Goal: Task Accomplishment & Management: Manage account settings

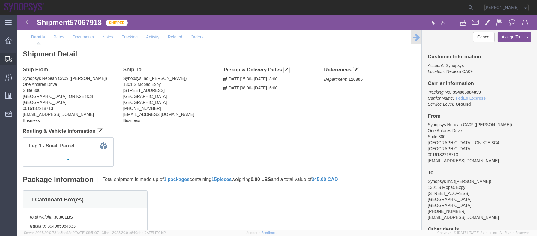
click at [0, 0] on span "Shipment Manager" at bounding box center [0, 0] width 0 height 0
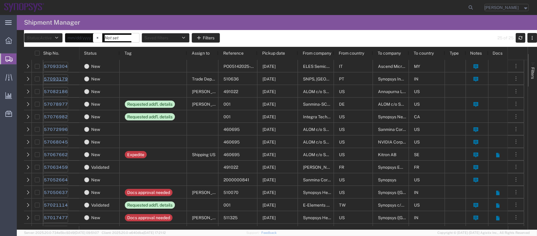
click at [62, 80] on link "57093179" at bounding box center [56, 79] width 25 height 10
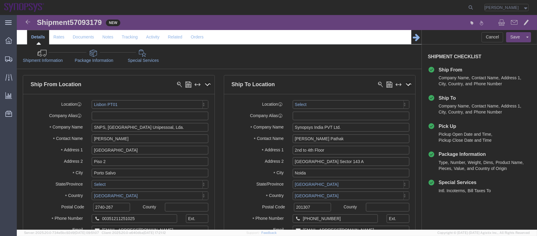
select select "63152"
select select
click link "Package Information"
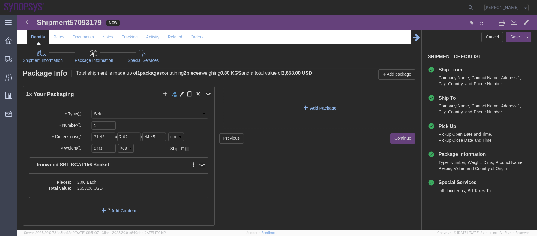
scroll to position [24, 0]
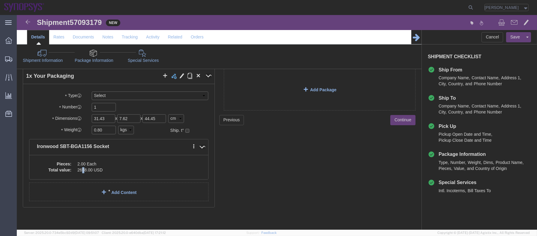
click dd "2658.00 USD"
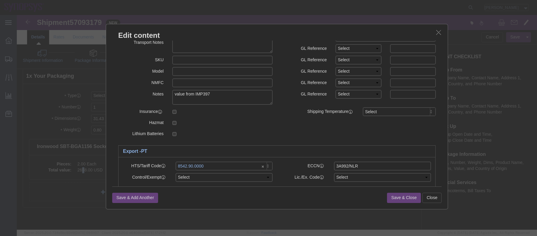
scroll to position [72, 0]
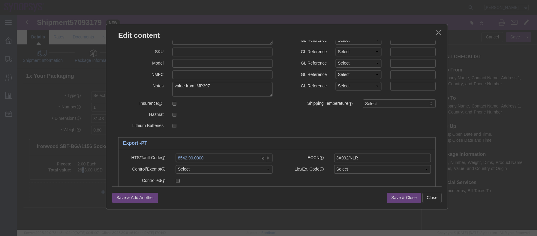
click icon "button"
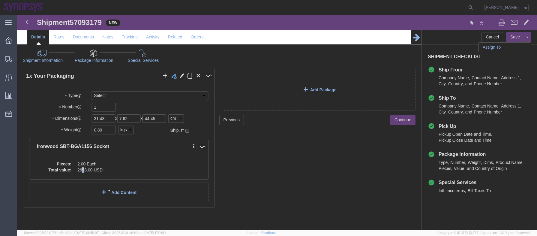
click link "Assign To"
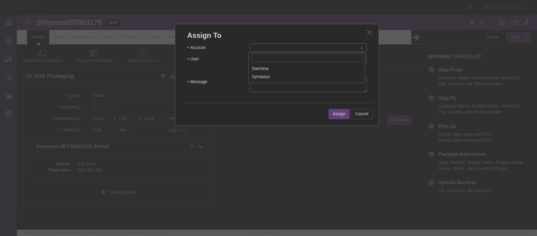
select select "117156"
select select
type input "emea"
select select "100123"
click textarea "Message"
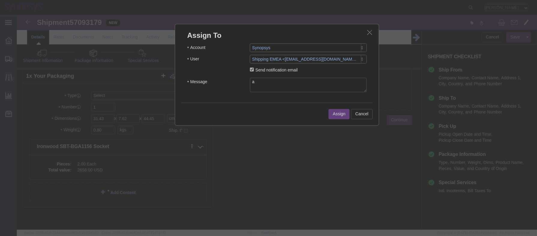
type textarea "a"
click button "Assign"
